Goal: Find specific page/section: Find specific page/section

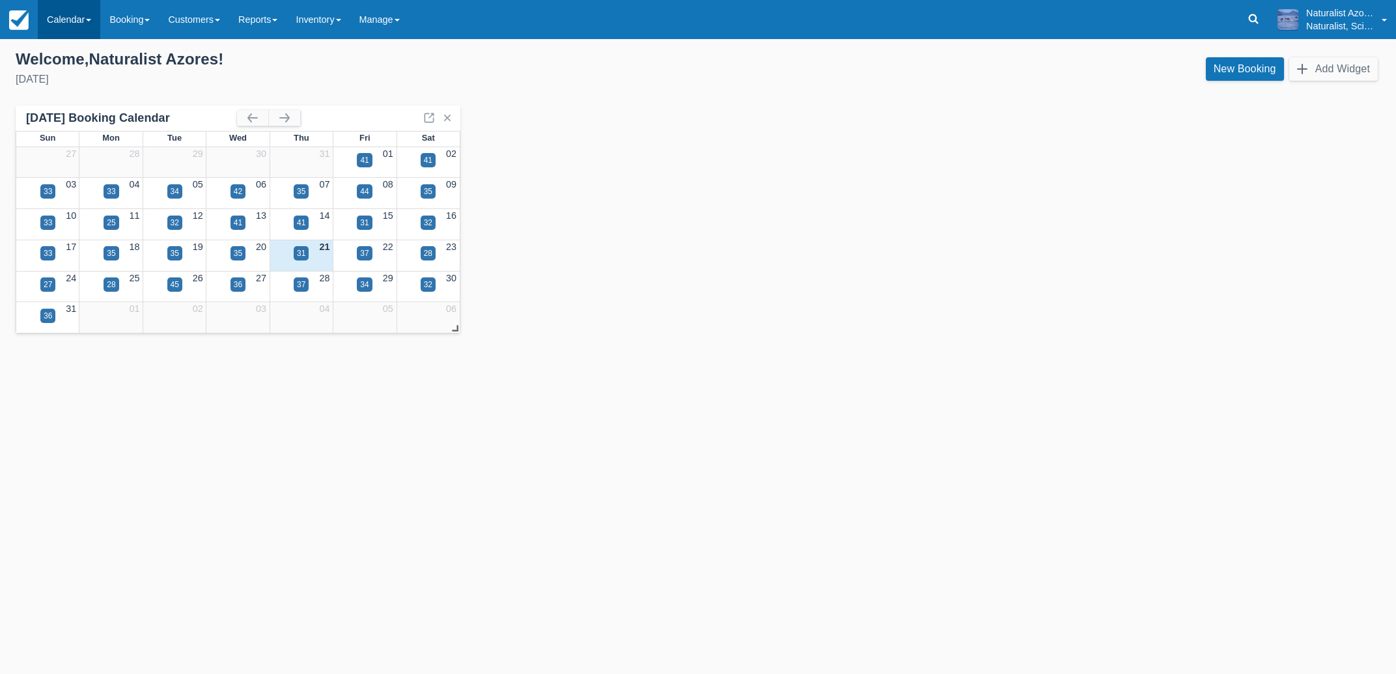
click at [74, 14] on link "Calendar" at bounding box center [69, 19] width 63 height 39
click at [80, 49] on link "Customer" at bounding box center [89, 55] width 103 height 27
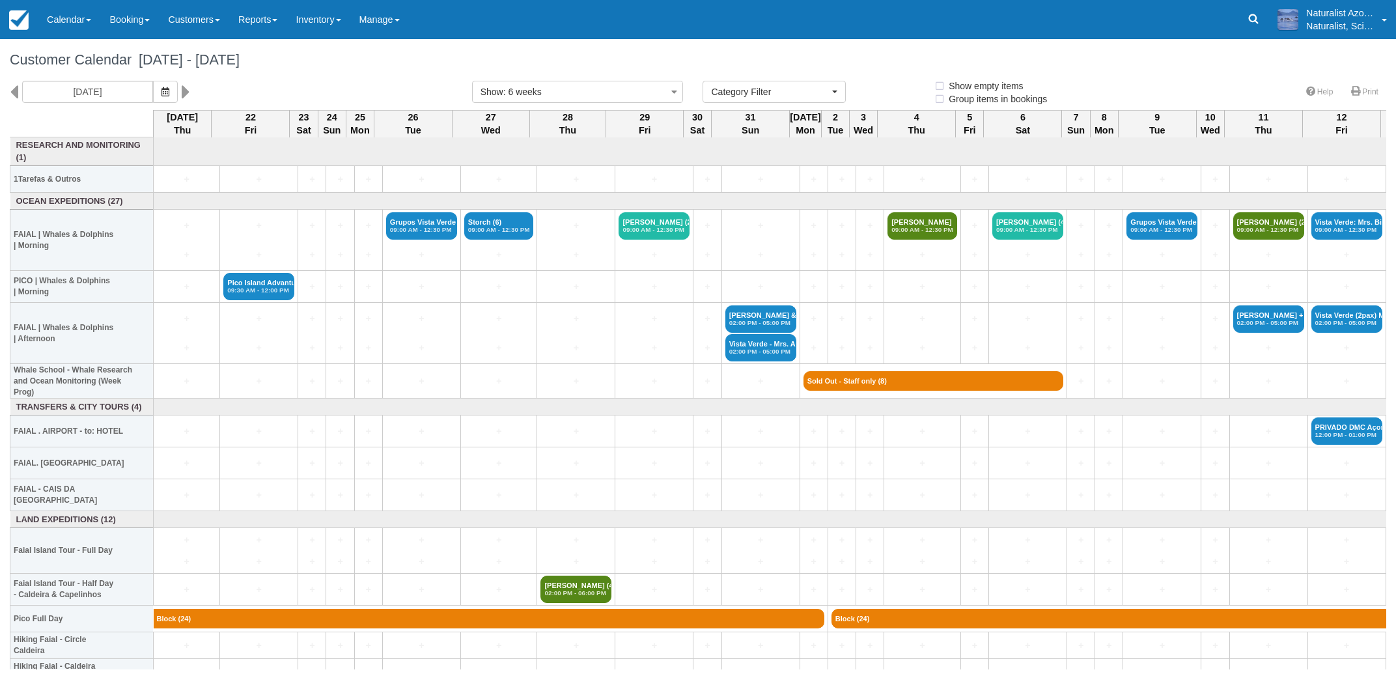
select select
click at [61, 92] on input "[DATE]" at bounding box center [87, 92] width 131 height 22
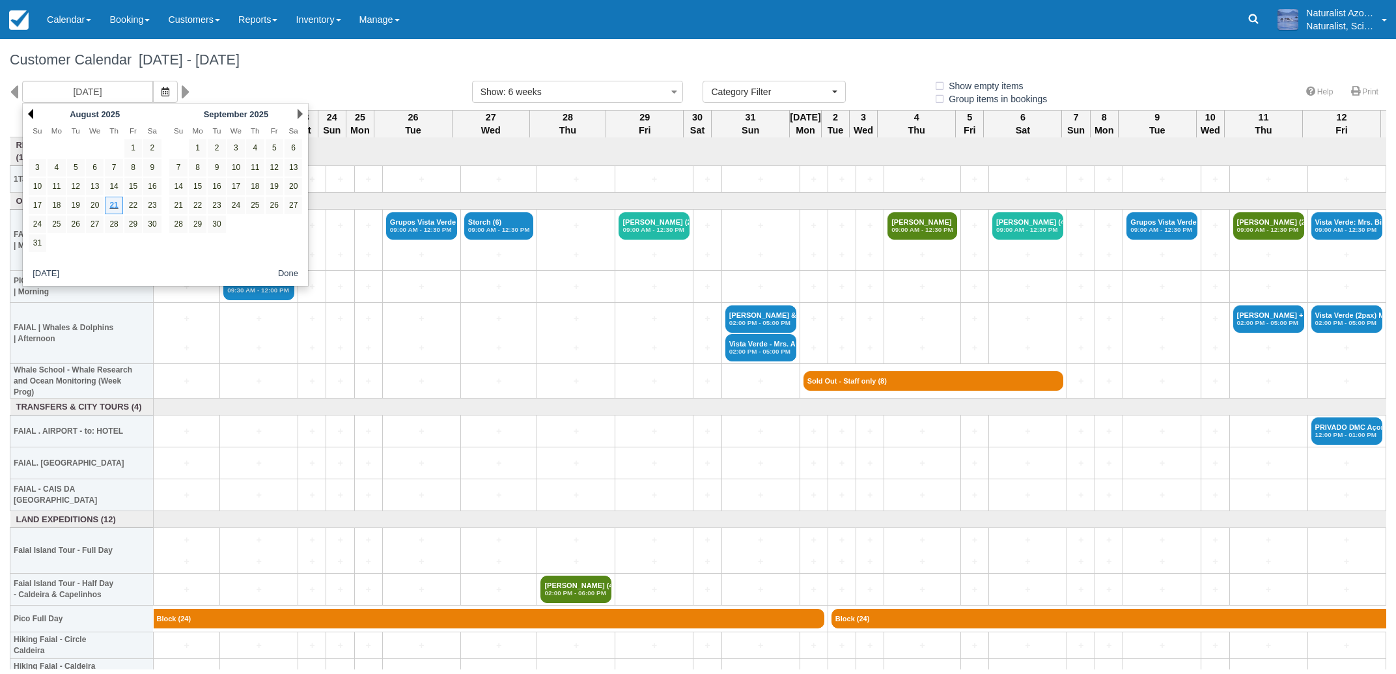
click at [31, 112] on link "Prev" at bounding box center [30, 114] width 5 height 10
click at [74, 166] on link "8" at bounding box center [76, 168] width 18 height 18
type input "08 Apr 2025"
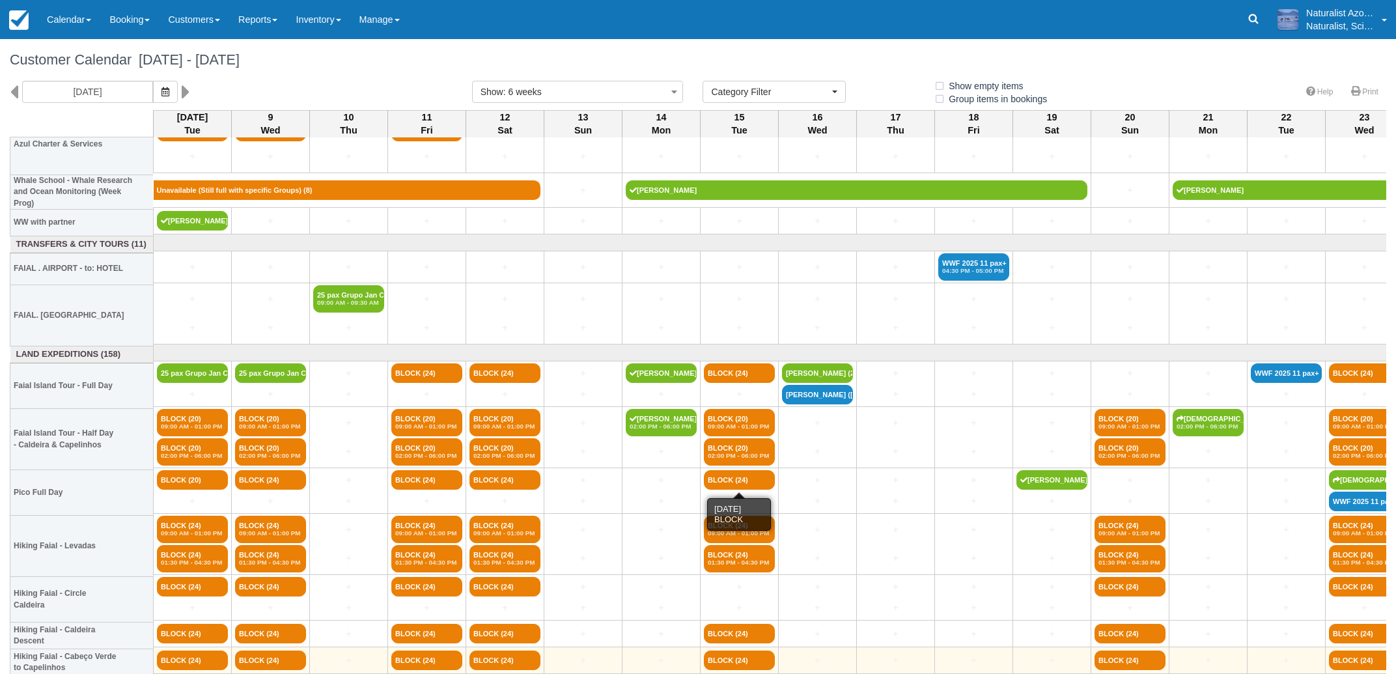
scroll to position [1309, 0]
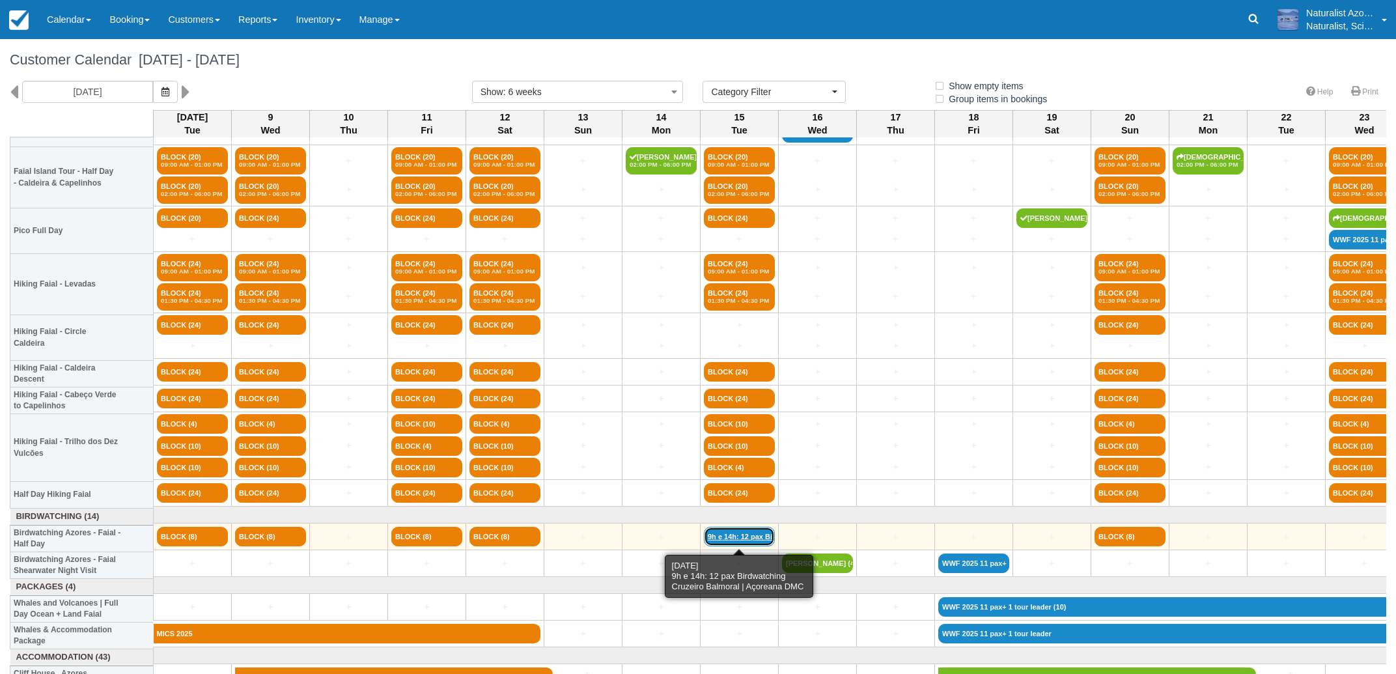
click at [749, 537] on link "9h e 14h: 12 pax Bir (8)" at bounding box center [739, 537] width 71 height 20
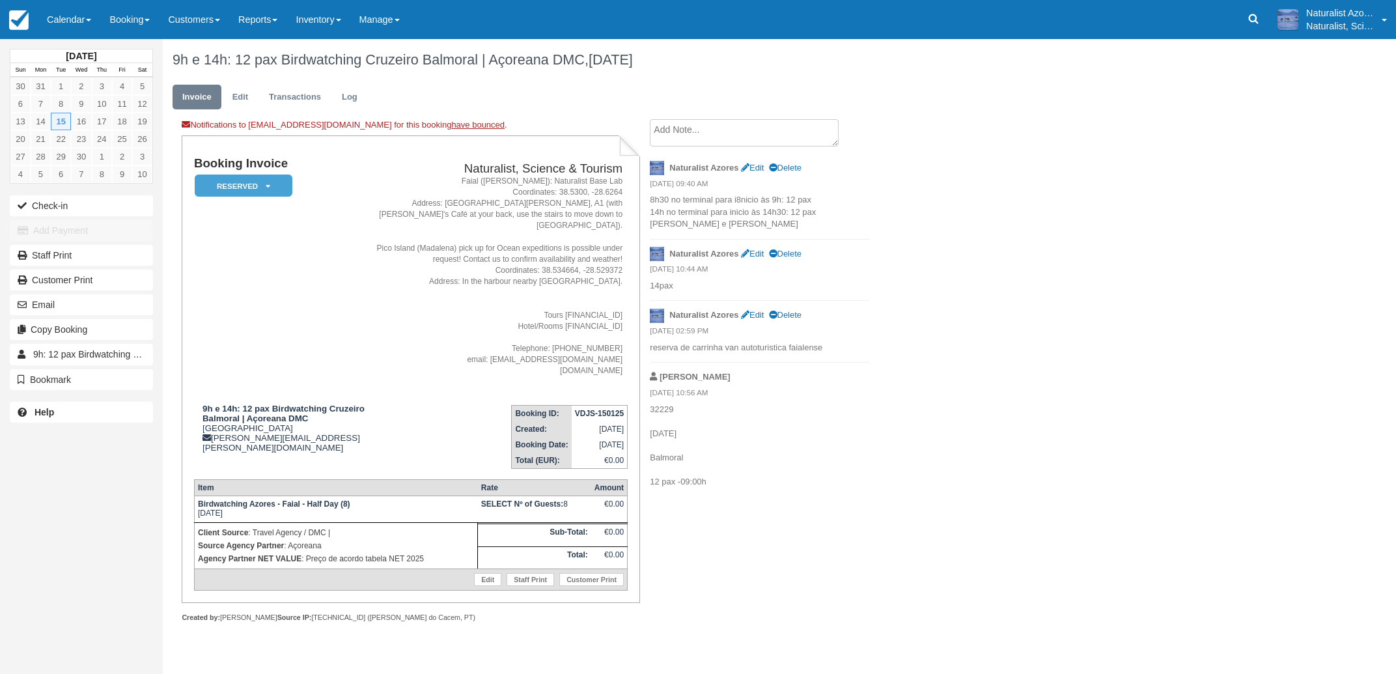
drag, startPoint x: 818, startPoint y: 211, endPoint x: 651, endPoint y: 201, distance: 167.7
click at [651, 201] on p "8h30 no terminal para i8nicio às 9h: 12 pax 14h no terminal para inicio às 14h3…" at bounding box center [759, 212] width 219 height 36
copy p "8h30 no terminal para i8nicio às 9h: 12 pax 14h no terminal para inicio às 14h3…"
click at [57, 21] on link "Calendar" at bounding box center [69, 19] width 63 height 39
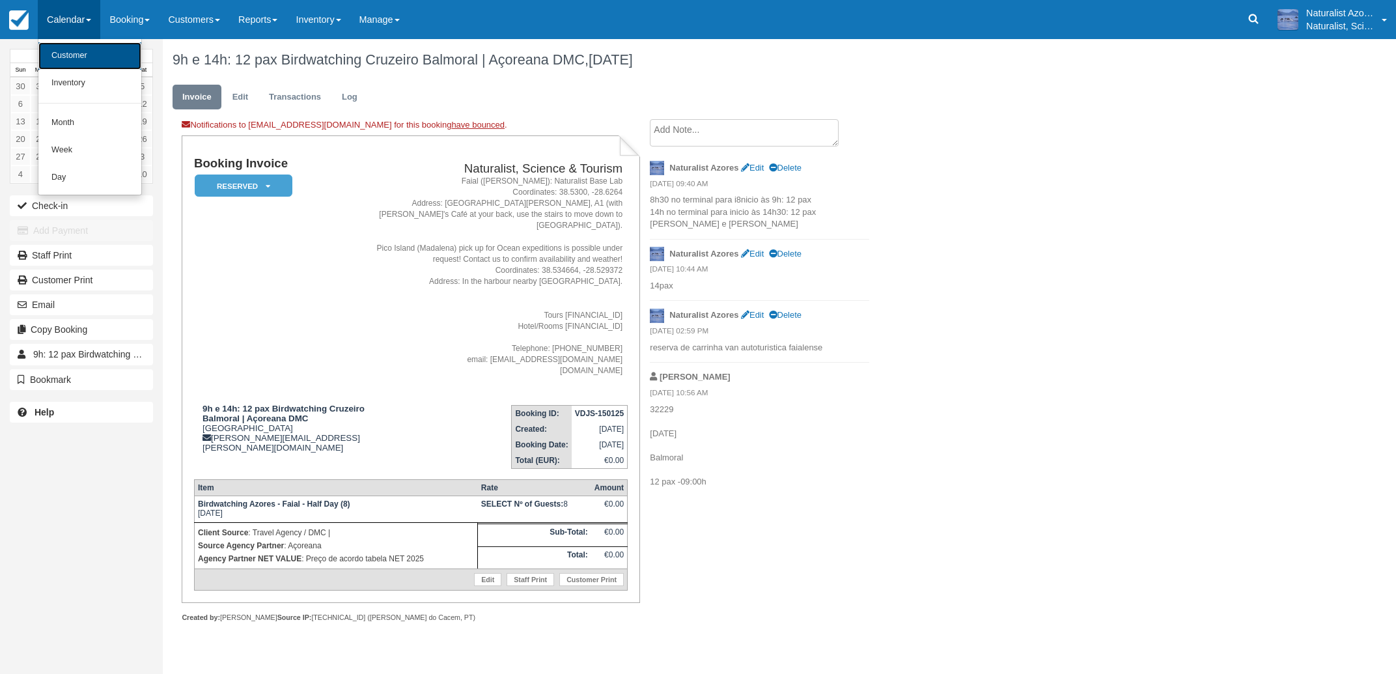
click at [63, 62] on link "Customer" at bounding box center [89, 55] width 103 height 27
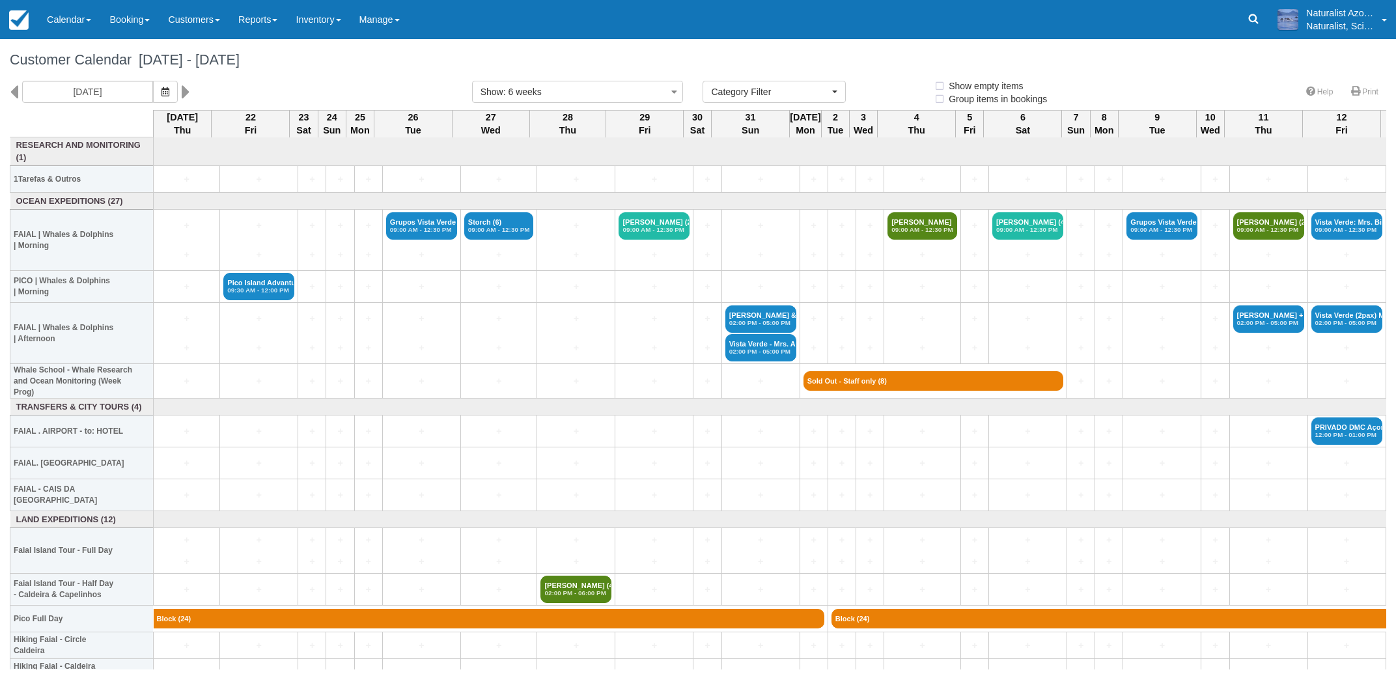
select select
click at [194, 23] on link "Customers" at bounding box center [194, 19] width 70 height 39
drag, startPoint x: 242, startPoint y: 22, endPoint x: 256, endPoint y: 24, distance: 13.8
click at [242, 23] on link "Reports" at bounding box center [257, 19] width 57 height 39
click at [394, 25] on link "Manage" at bounding box center [379, 19] width 59 height 39
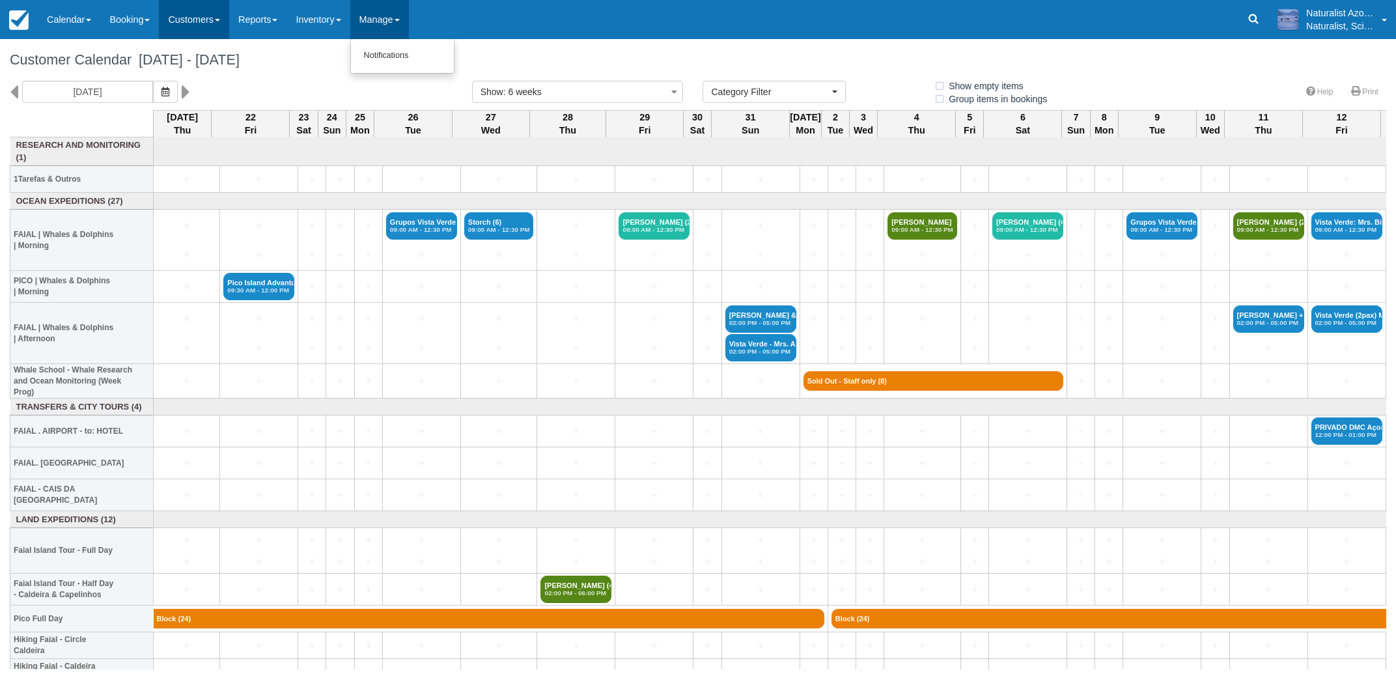
click at [176, 21] on link "Customers" at bounding box center [194, 19] width 70 height 39
click at [135, 15] on link "Booking" at bounding box center [129, 19] width 59 height 39
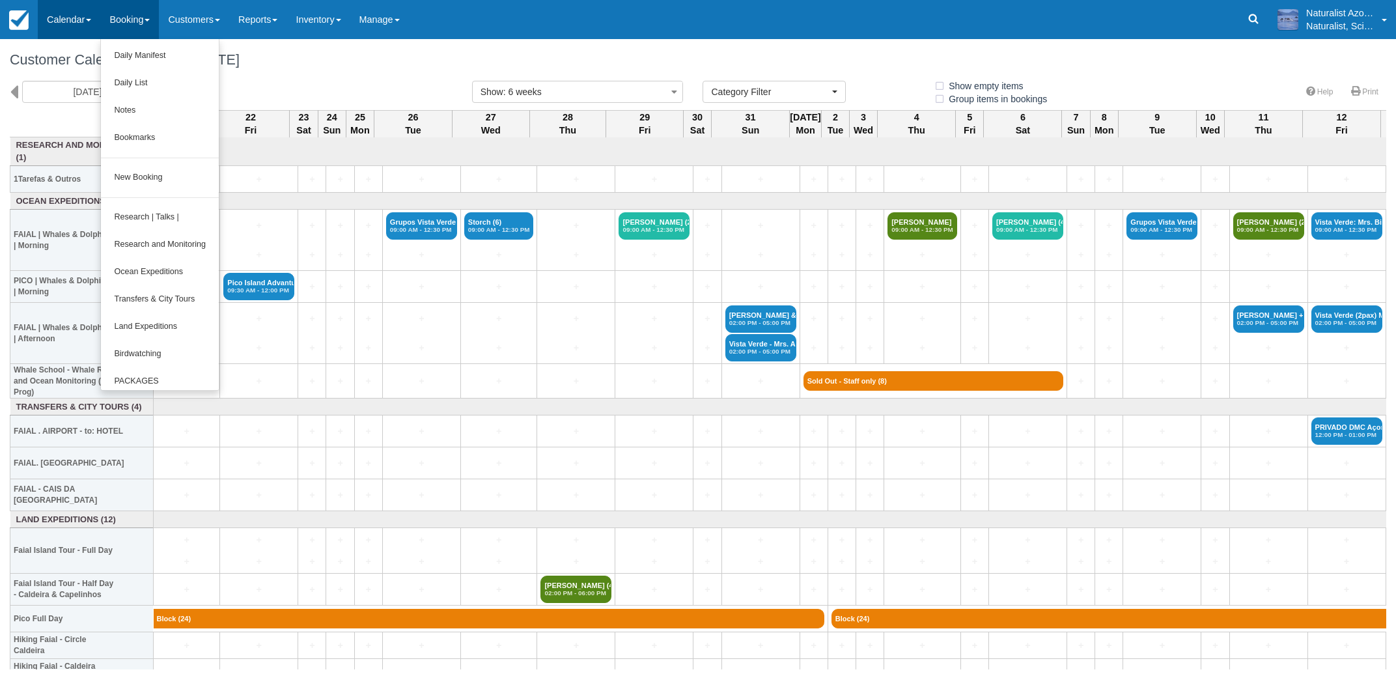
click at [80, 13] on link "Calendar" at bounding box center [69, 19] width 63 height 39
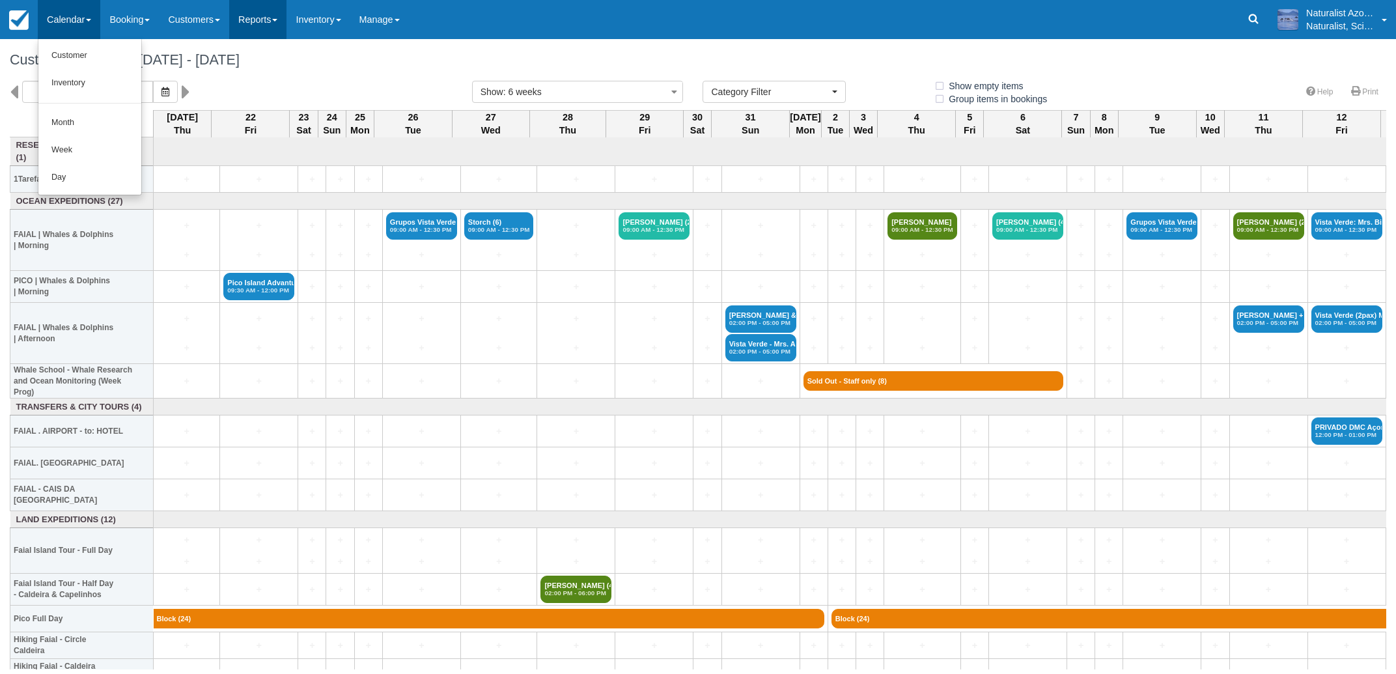
click at [250, 14] on link "Reports" at bounding box center [257, 19] width 57 height 39
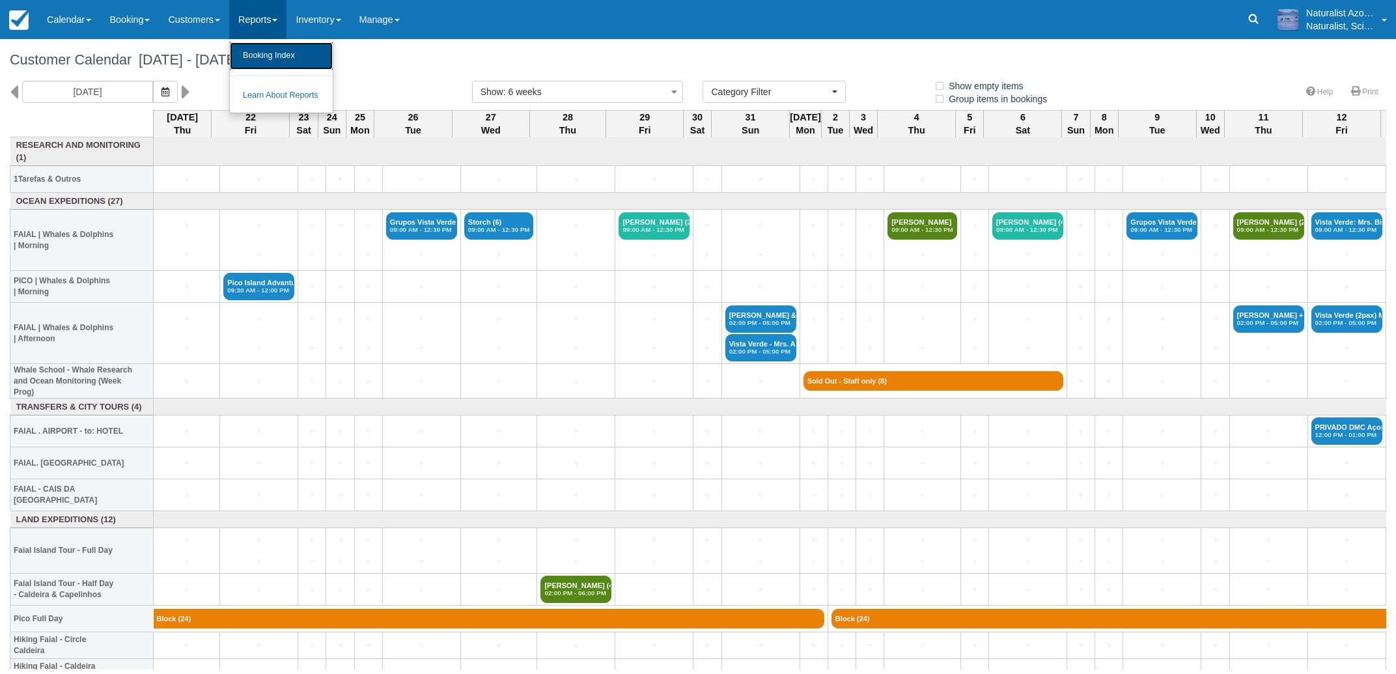
click at [277, 60] on link "Booking Index" at bounding box center [281, 55] width 103 height 27
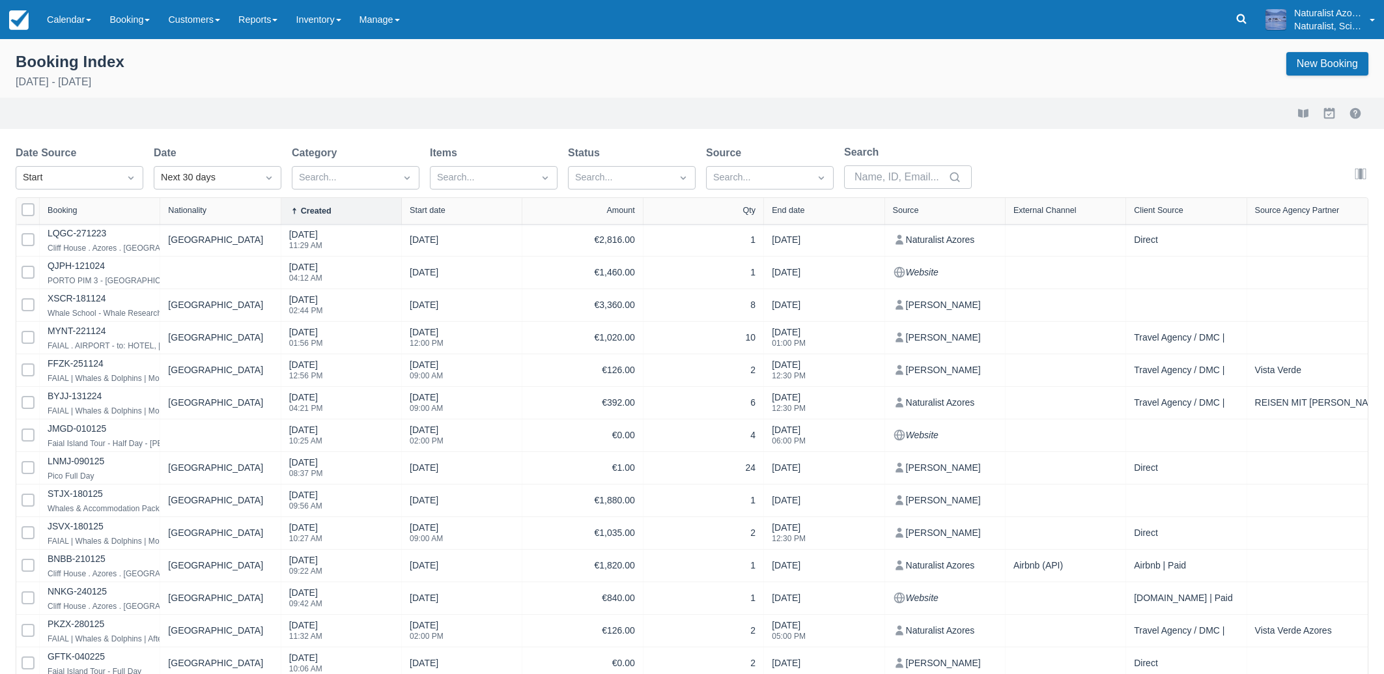
select select "25"
click at [199, 16] on link "Customers" at bounding box center [194, 19] width 70 height 39
click at [126, 22] on link "Booking" at bounding box center [129, 19] width 59 height 39
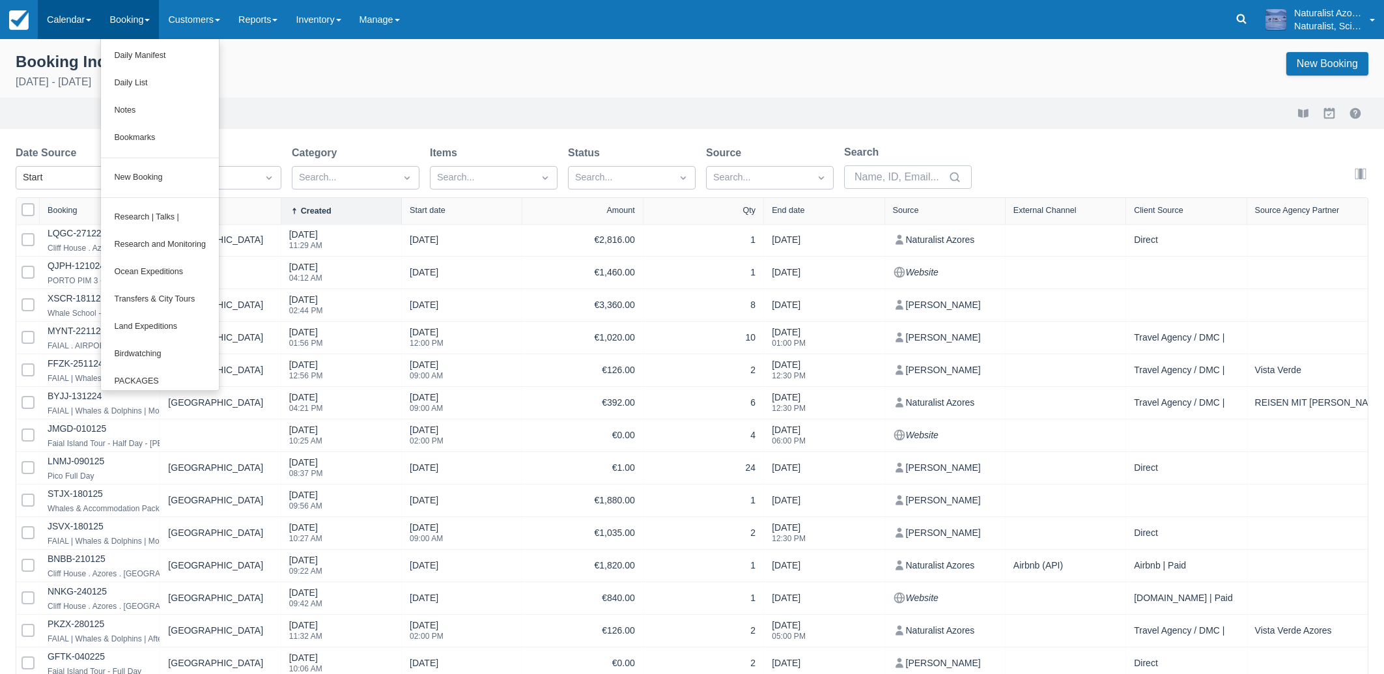
click at [64, 23] on link "Calendar" at bounding box center [69, 19] width 63 height 39
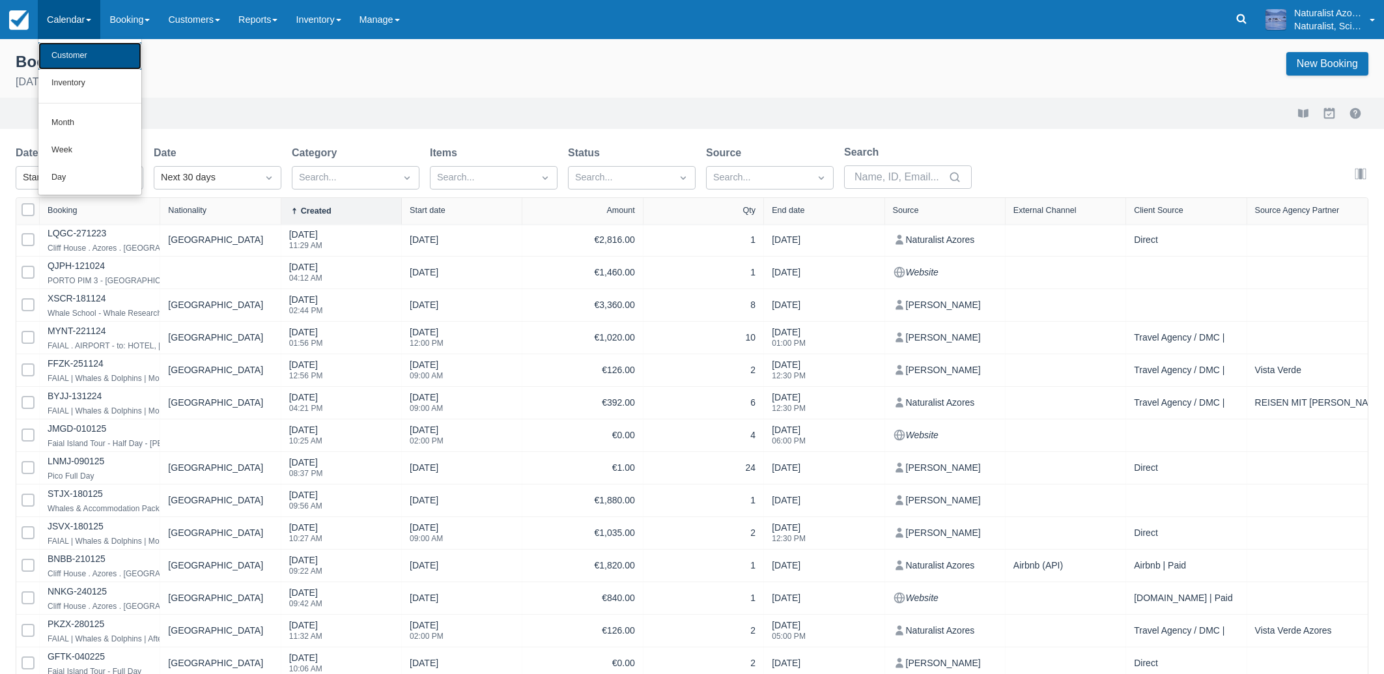
click at [70, 51] on link "Customer" at bounding box center [89, 55] width 103 height 27
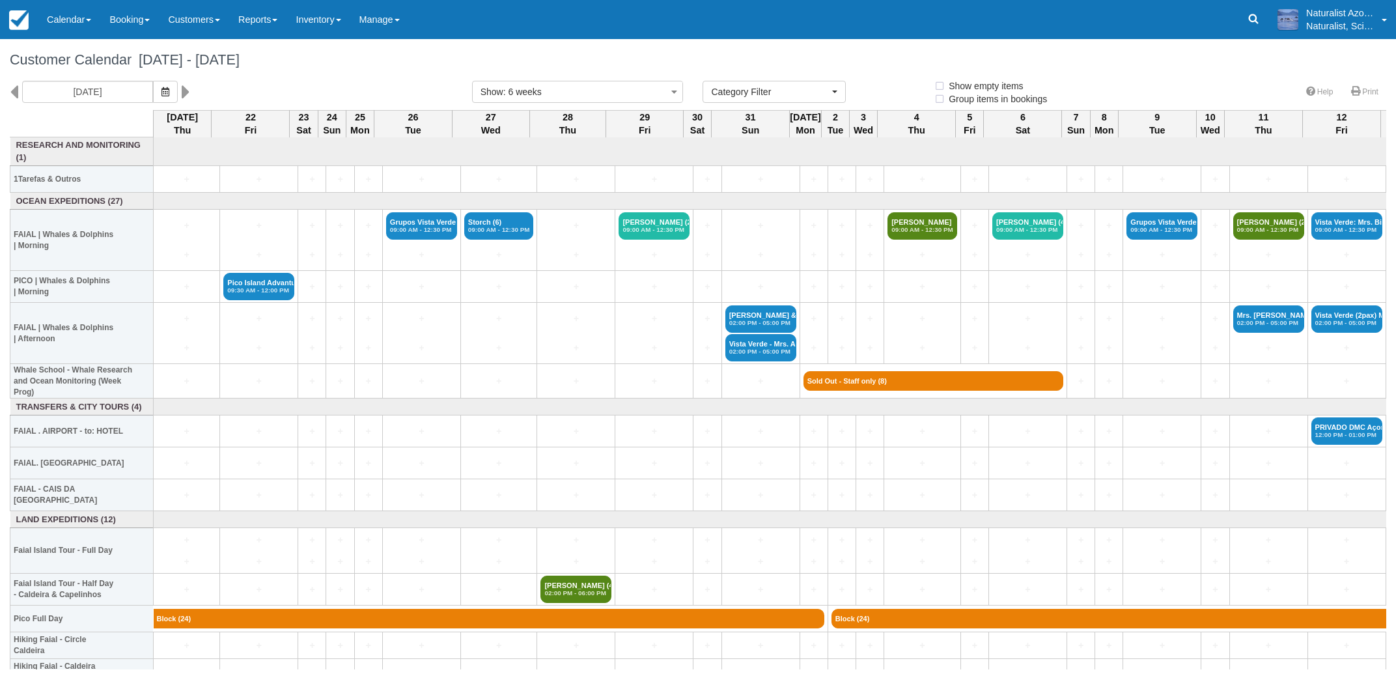
select select
click at [1264, 24] on link at bounding box center [1254, 19] width 30 height 39
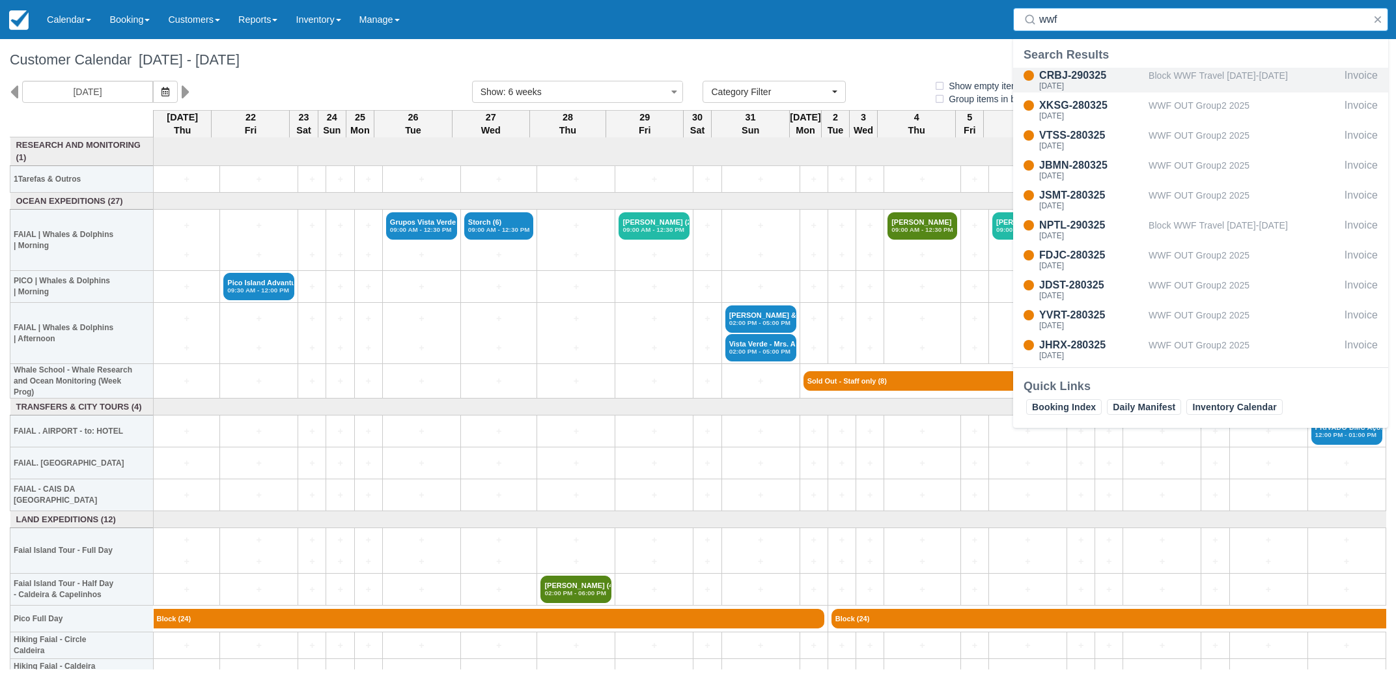
type input "wwf"
click at [1193, 81] on div "Block WWF Travel [DATE]-[DATE]" at bounding box center [1244, 80] width 191 height 25
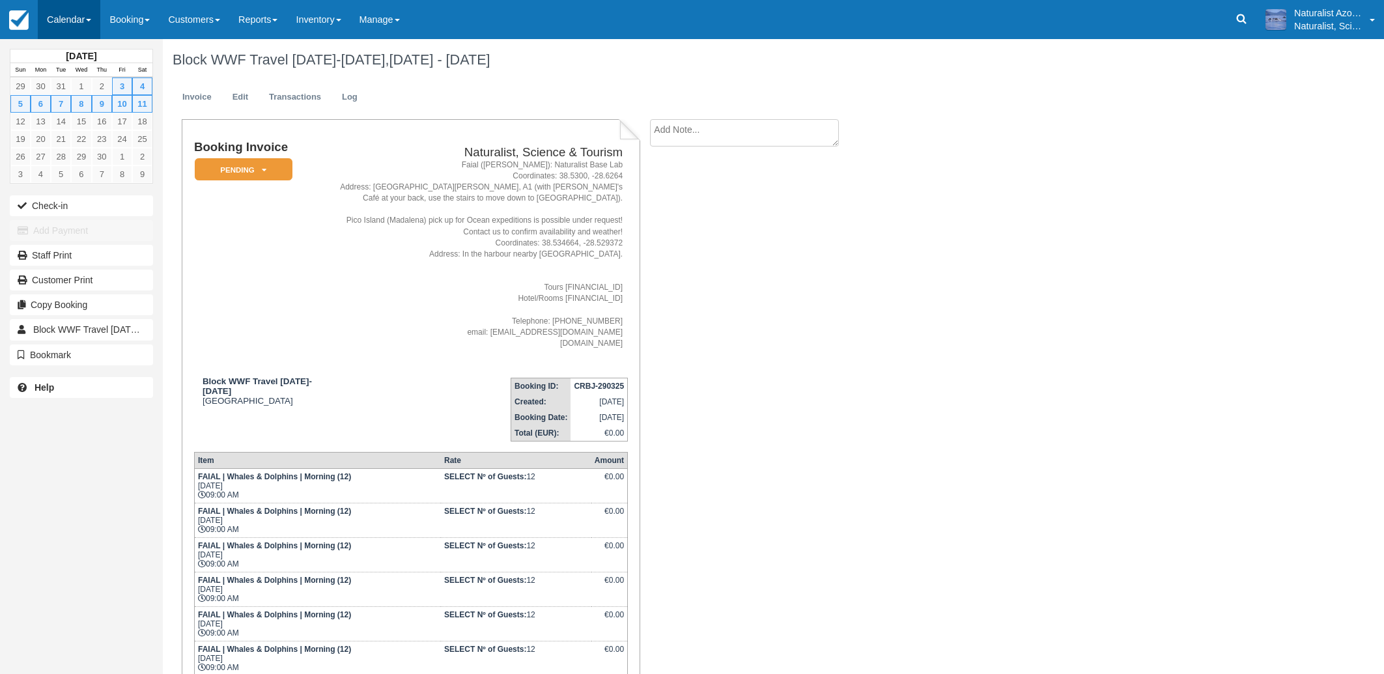
click at [74, 18] on link "Calendar" at bounding box center [69, 19] width 63 height 39
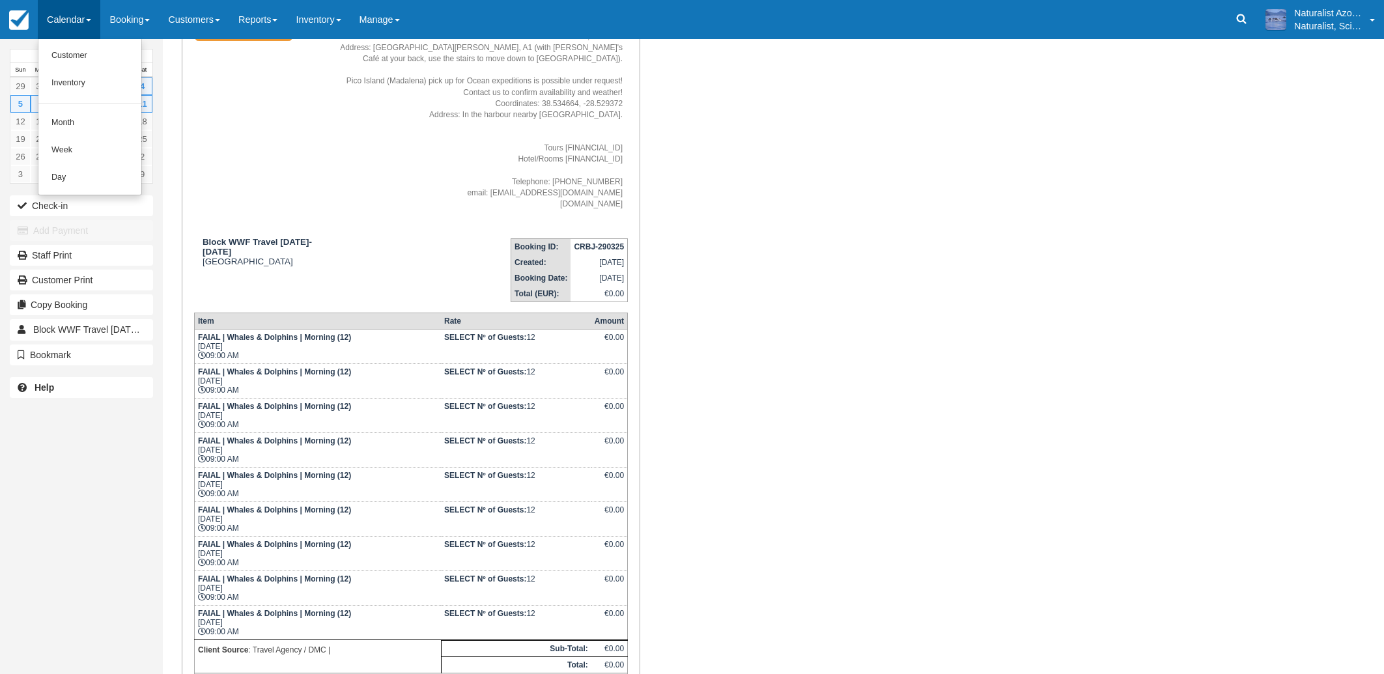
click at [64, 26] on link "Calendar" at bounding box center [69, 19] width 63 height 39
click at [53, 22] on link "Calendar" at bounding box center [69, 19] width 63 height 39
click at [80, 55] on link "Customer" at bounding box center [89, 55] width 103 height 27
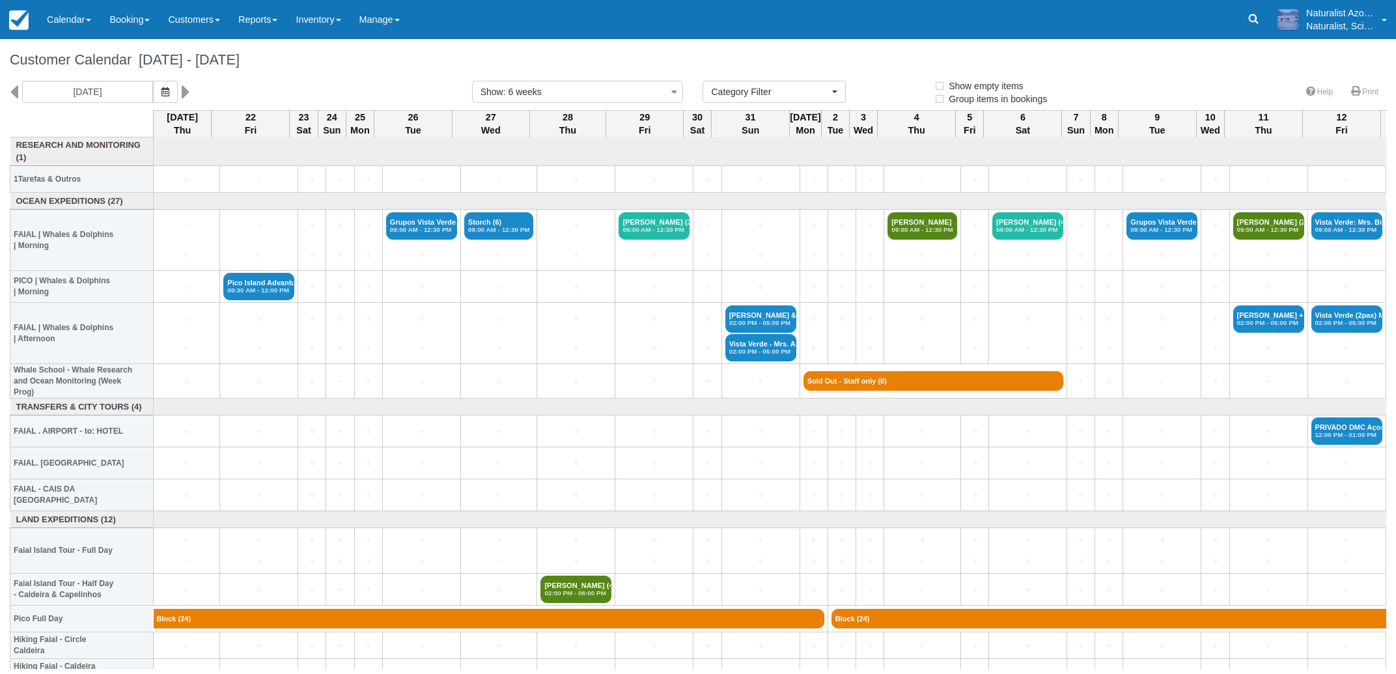
select select
